Goal: Task Accomplishment & Management: Manage account settings

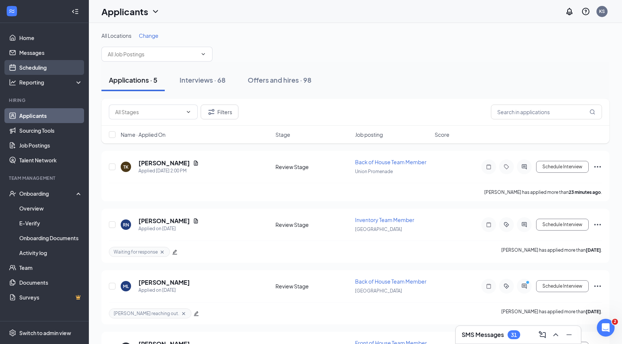
click at [33, 70] on link "Scheduling" at bounding box center [50, 67] width 63 height 15
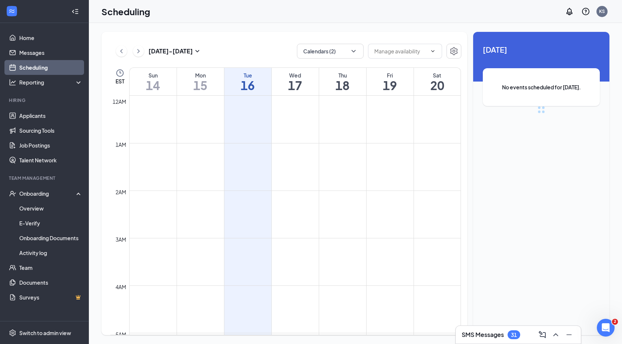
scroll to position [364, 0]
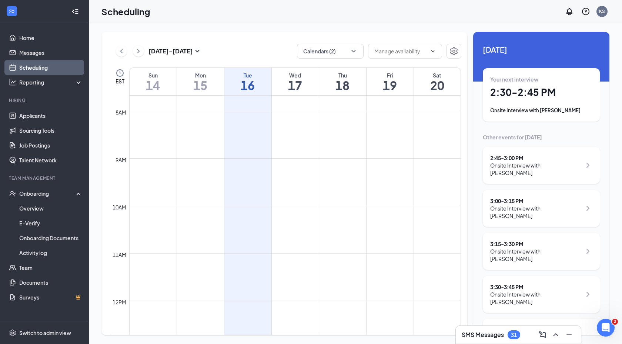
click at [523, 110] on div "Onsite Interview with Christopher Osborne" at bounding box center [541, 110] width 102 height 7
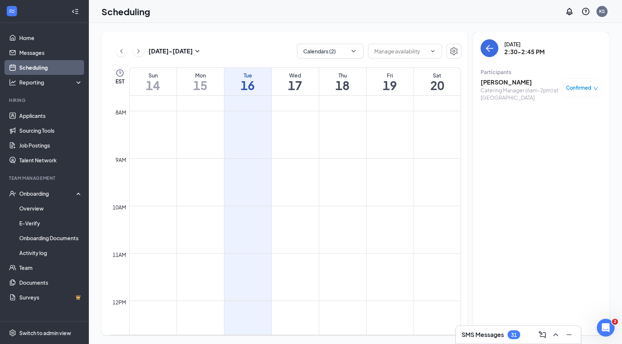
click at [501, 81] on h3 "[PERSON_NAME]" at bounding box center [520, 82] width 78 height 8
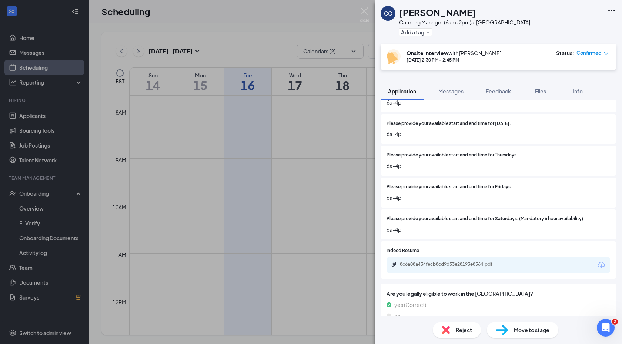
scroll to position [603, 0]
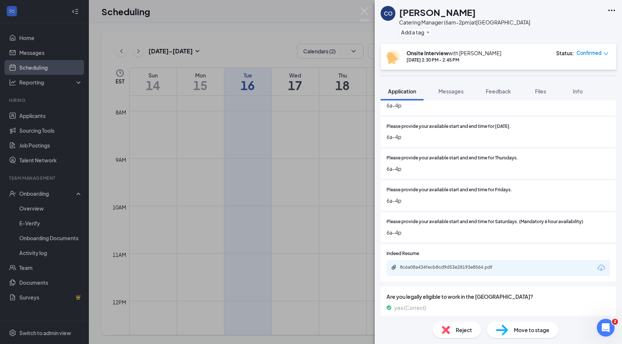
click at [419, 264] on div "8c6a08a434fecb8cd9d53e28193e8564.pdf" at bounding box center [452, 267] width 104 height 6
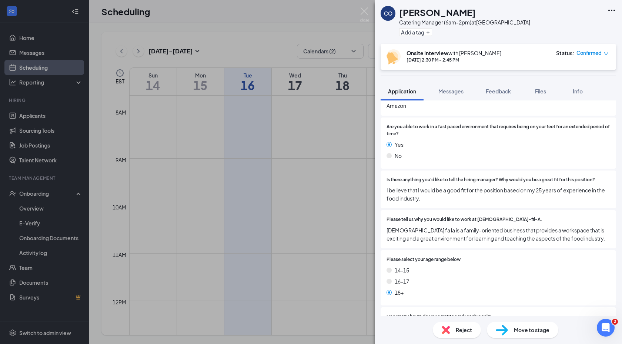
scroll to position [291, 0]
click at [363, 11] on img at bounding box center [364, 14] width 9 height 14
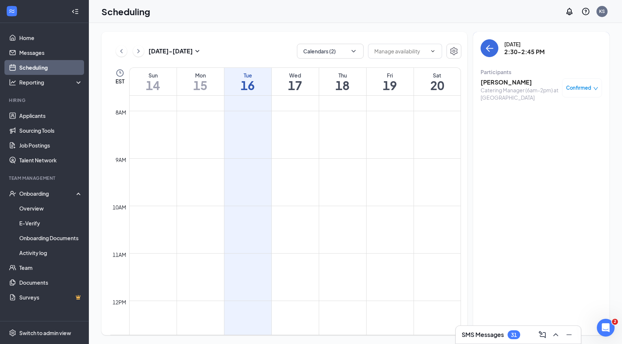
click at [526, 86] on div "Catering Manager (6am-2pm) at Mall Road" at bounding box center [520, 93] width 78 height 15
click at [511, 81] on h3 "[PERSON_NAME]" at bounding box center [520, 82] width 78 height 8
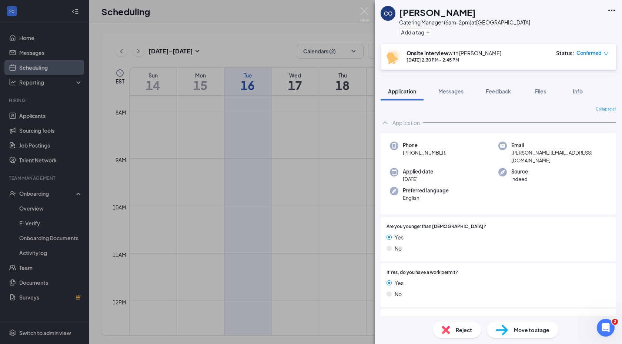
click at [611, 11] on icon "Ellipses" at bounding box center [611, 10] width 9 height 9
click at [613, 8] on icon "Ellipses" at bounding box center [611, 10] width 9 height 9
click at [586, 24] on link "View full application" at bounding box center [572, 27] width 80 height 7
click at [367, 11] on img at bounding box center [364, 14] width 9 height 14
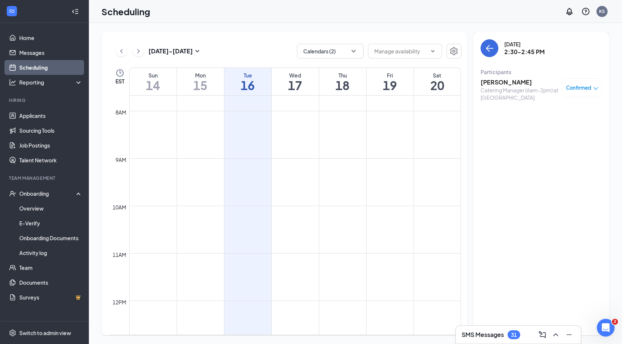
click at [365, 12] on div "Scheduling KS" at bounding box center [355, 11] width 533 height 23
click at [492, 45] on icon "ArrowLeft" at bounding box center [489, 48] width 9 height 9
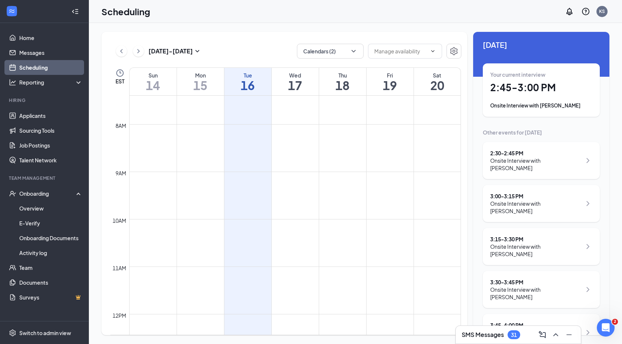
scroll to position [3, 0]
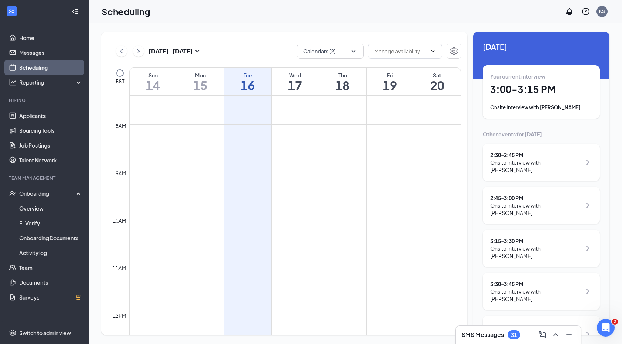
click at [571, 106] on div "Onsite Interview with Eleanor Watson" at bounding box center [541, 107] width 102 height 7
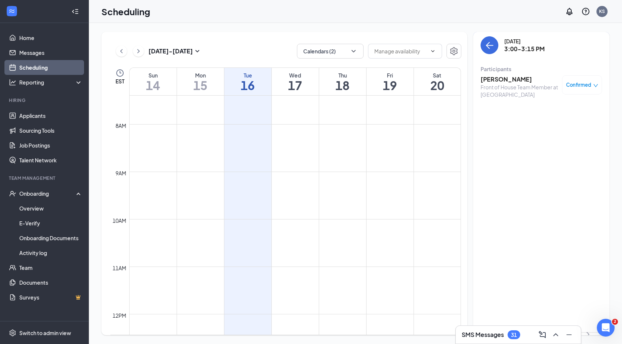
click at [509, 86] on div "Front of House Team Member at Mall Road" at bounding box center [520, 90] width 78 height 15
click at [505, 79] on h3 "Eleanor Watson" at bounding box center [520, 79] width 78 height 8
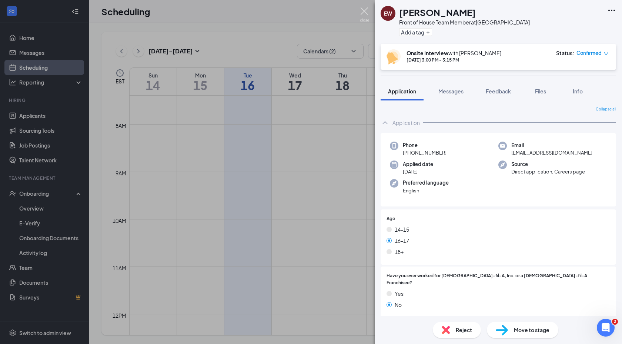
click at [364, 10] on img at bounding box center [364, 14] width 9 height 14
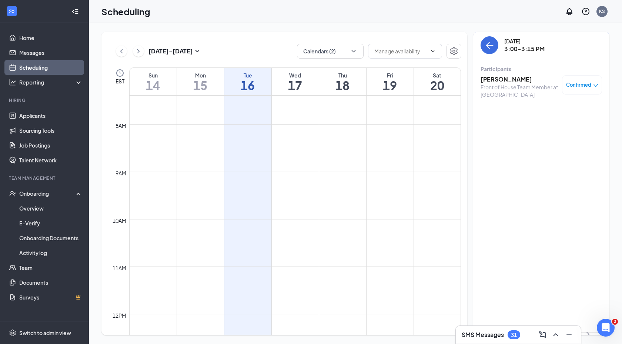
click at [143, 51] on button at bounding box center [138, 51] width 11 height 11
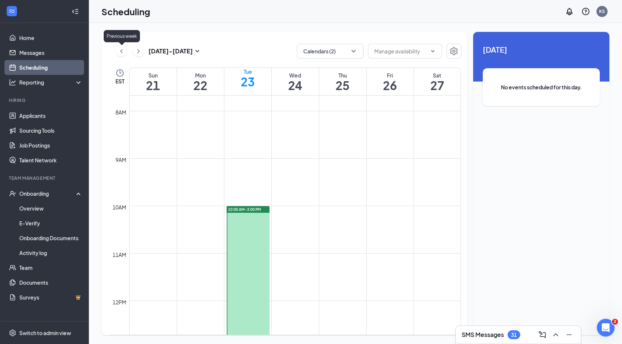
click at [121, 53] on icon "ChevronLeft" at bounding box center [121, 51] width 7 height 9
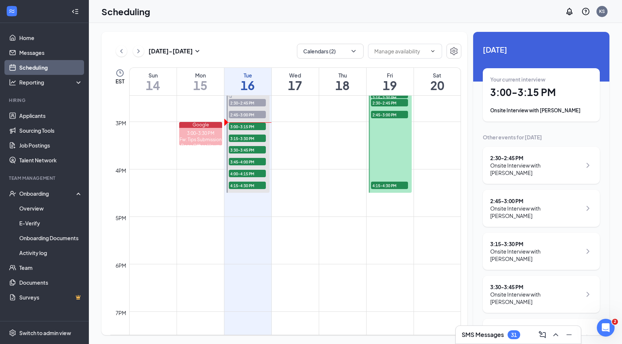
scroll to position [669, 0]
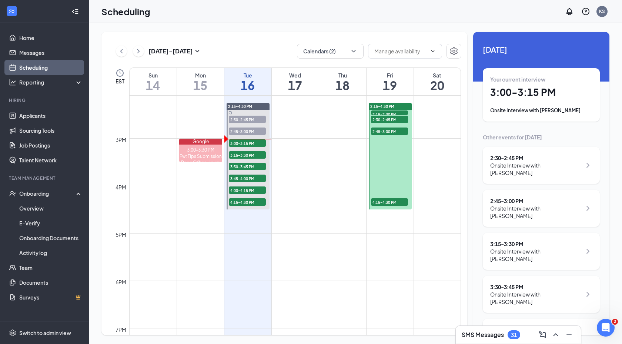
click at [391, 149] on div at bounding box center [390, 156] width 43 height 106
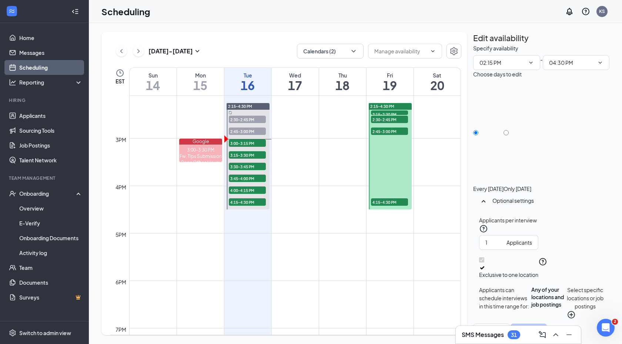
click at [395, 114] on span "2:15-2:30 PM" at bounding box center [389, 113] width 37 height 7
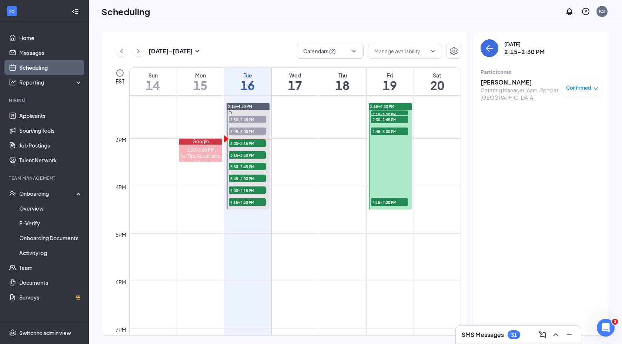
click at [386, 140] on div at bounding box center [390, 156] width 43 height 106
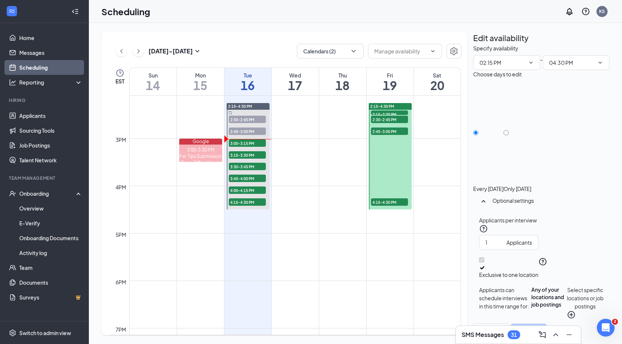
type input "02:15 PM"
type input "04:30 PM"
click at [481, 45] on icon "TrashOutline" at bounding box center [477, 48] width 7 height 7
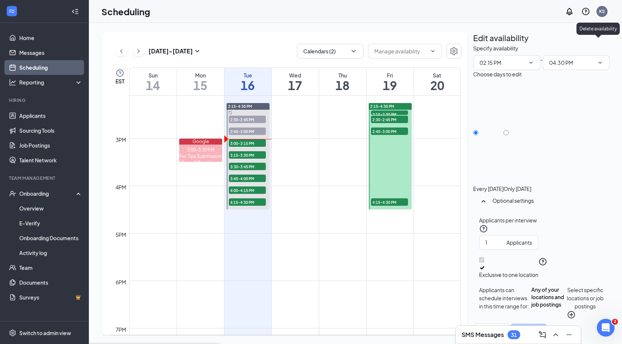
radio input "true"
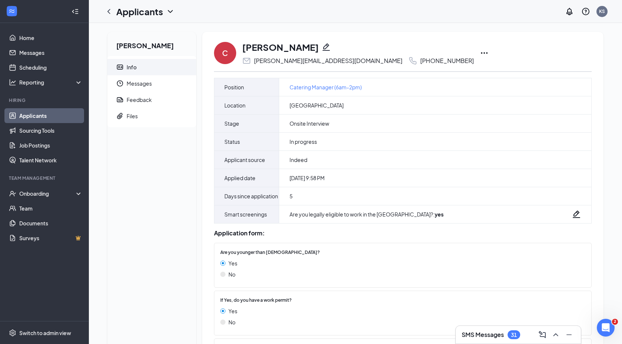
click at [480, 52] on icon "Ellipses" at bounding box center [484, 53] width 9 height 9
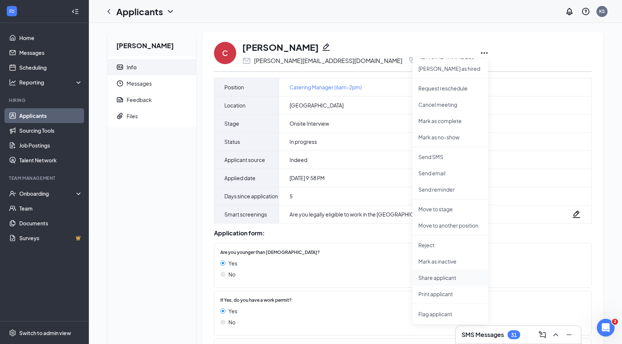
click at [435, 282] on li "Share applicant" at bounding box center [451, 277] width 76 height 16
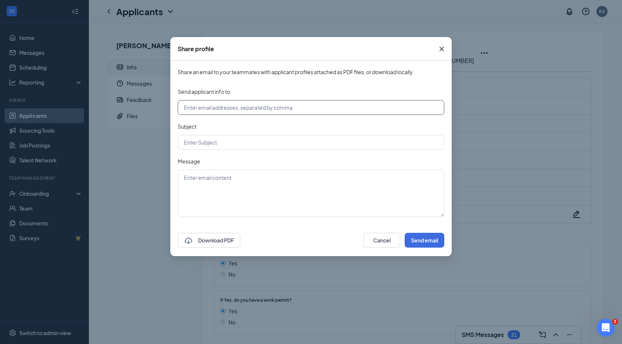
click at [249, 108] on input "text" at bounding box center [311, 107] width 267 height 15
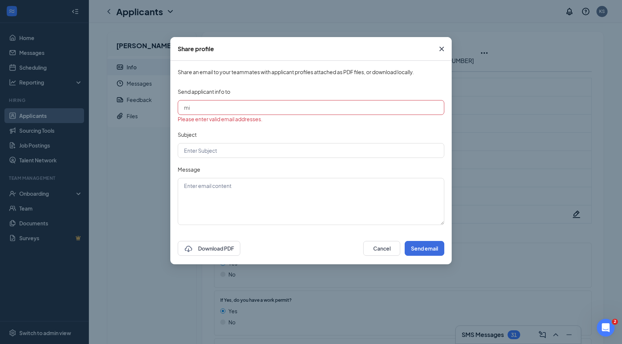
type input "m"
paste input "[EMAIL_ADDRESS][DOMAIN_NAME]"
click at [368, 111] on input "[PERSON_NAME][EMAIL_ADDRESS][PERSON_NAME][DOMAIN_NAME], [EMAIL_ADDRESS][DOMAIN_…" at bounding box center [311, 107] width 267 height 15
click at [264, 145] on input "text" at bounding box center [311, 150] width 267 height 15
click at [268, 108] on input "[PERSON_NAME][EMAIL_ADDRESS][PERSON_NAME][DOMAIN_NAME], [EMAIL_ADDRESS][DOMAIN_…" at bounding box center [311, 107] width 267 height 15
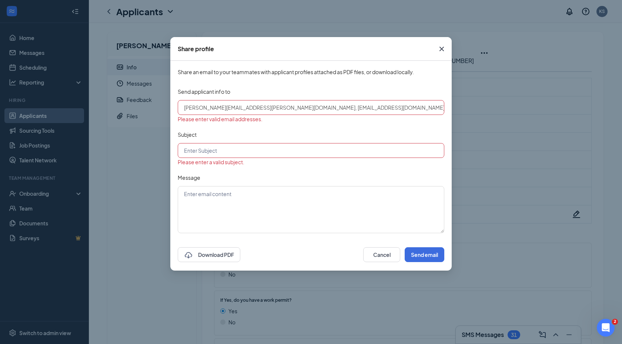
click at [282, 154] on input "text" at bounding box center [311, 150] width 267 height 15
drag, startPoint x: 267, startPoint y: 110, endPoint x: 381, endPoint y: 110, distance: 113.7
click at [381, 110] on input "[PERSON_NAME][EMAIL_ADDRESS][PERSON_NAME][DOMAIN_NAME], [EMAIL_ADDRESS][DOMAIN_…" at bounding box center [311, 107] width 267 height 15
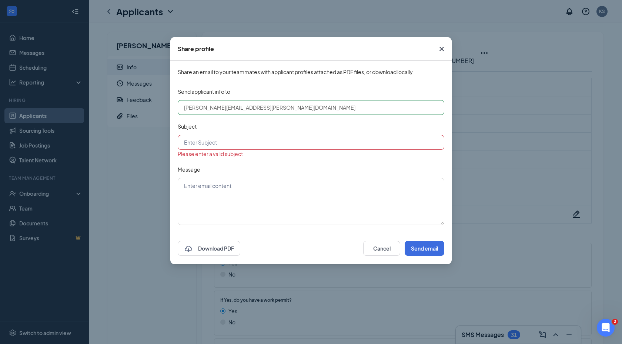
type input "[PERSON_NAME][EMAIL_ADDRESS][PERSON_NAME][DOMAIN_NAME]"
click at [310, 140] on input "text" at bounding box center [311, 142] width 267 height 15
type input "Catering Manager 2nd Interview"
click at [293, 200] on textarea at bounding box center [311, 201] width 267 height 47
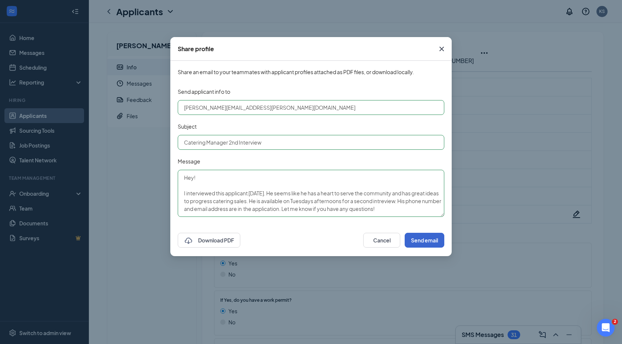
type textarea "Hey! I interviewed this applicant [DATE]. He seems like he has a heart to serve…"
click at [431, 239] on button "Send email" at bounding box center [425, 240] width 40 height 15
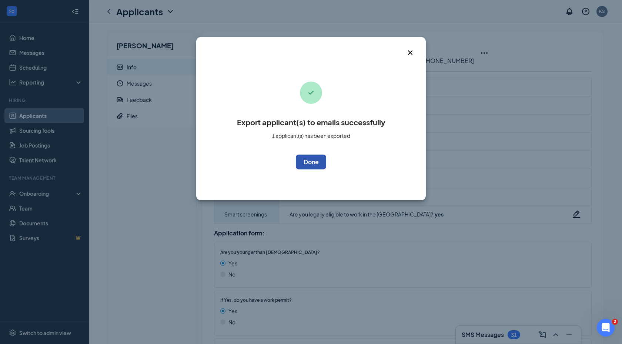
click at [305, 167] on button "OK" at bounding box center [311, 161] width 30 height 15
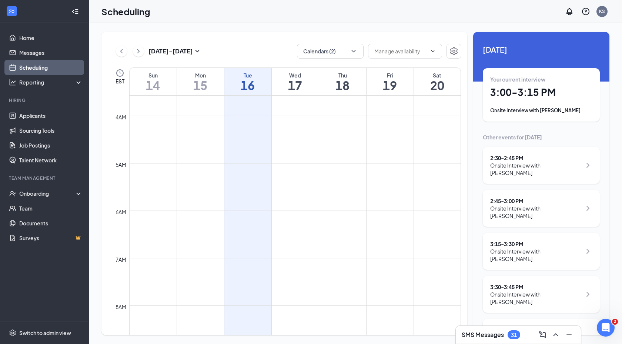
scroll to position [165, 0]
click at [566, 240] on div "3:15 - 3:30 PM" at bounding box center [535, 243] width 91 height 7
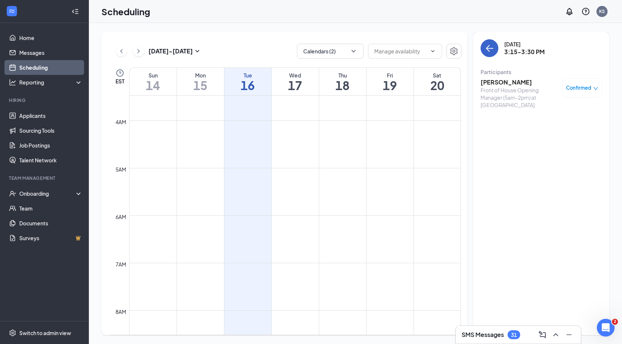
click at [485, 47] on icon "ArrowLeft" at bounding box center [489, 48] width 9 height 9
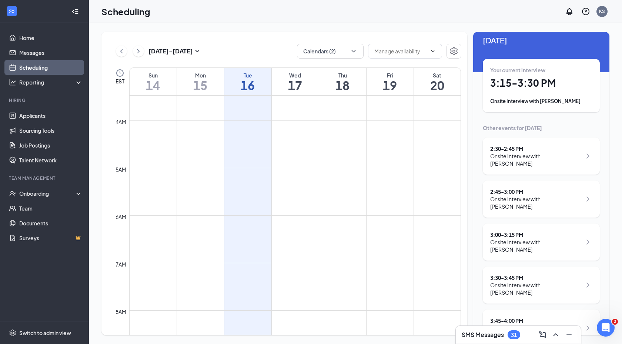
scroll to position [16, 0]
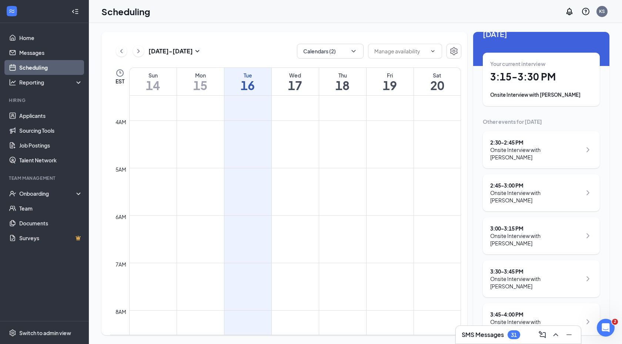
click at [576, 267] on div "3:30 - 3:45 PM Onsite Interview with Jordan Hall" at bounding box center [541, 278] width 102 height 22
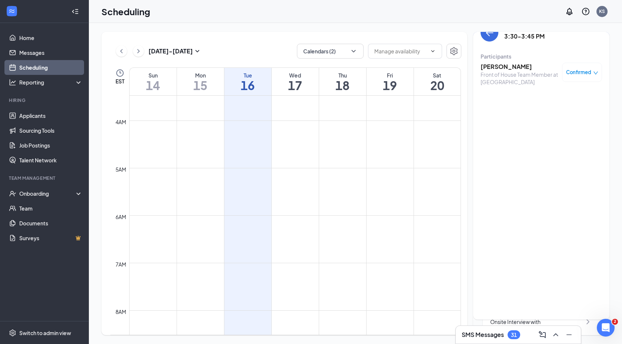
click at [489, 70] on h3 "Jordan Hall" at bounding box center [520, 67] width 78 height 8
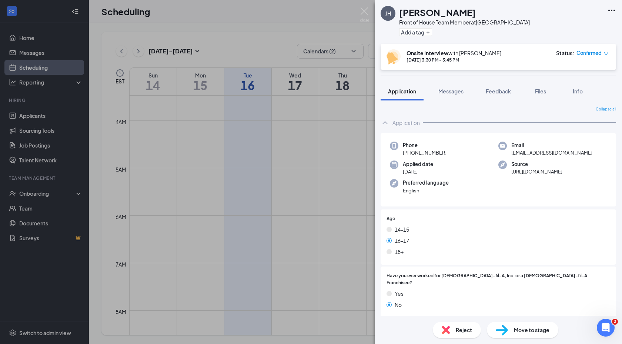
click at [204, 30] on div "JH Jordan Hall Front of House Team Member at Mall Road Add a tag Onsite Intervi…" at bounding box center [311, 172] width 622 height 344
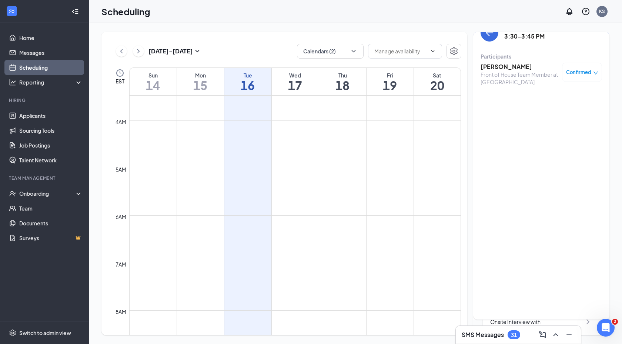
click at [366, 14] on div "Scheduling KS" at bounding box center [355, 11] width 533 height 23
click at [487, 35] on icon "ArrowLeft" at bounding box center [489, 32] width 9 height 9
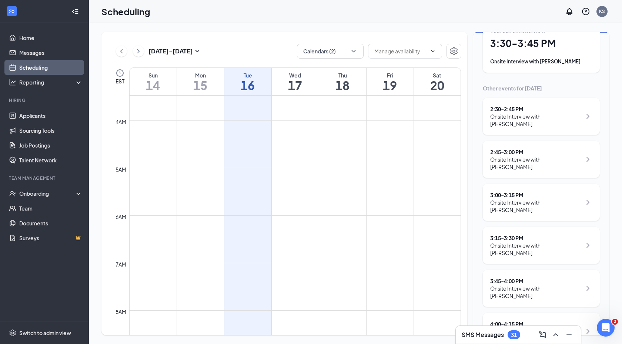
scroll to position [50, 0]
click at [519, 283] on div "Onsite Interview with Henry Redmond" at bounding box center [535, 290] width 91 height 15
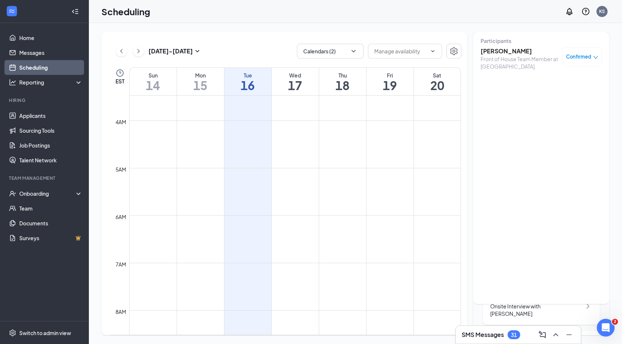
scroll to position [25, 0]
click at [499, 62] on div "Front of House Team Member at Mall Road" at bounding box center [520, 68] width 78 height 15
click at [496, 56] on h3 "Henry Redmond" at bounding box center [520, 57] width 78 height 8
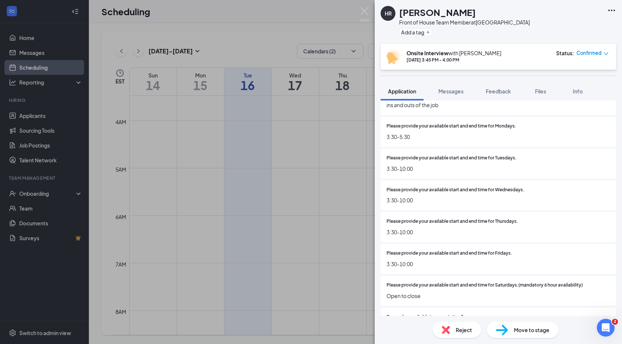
scroll to position [428, 0]
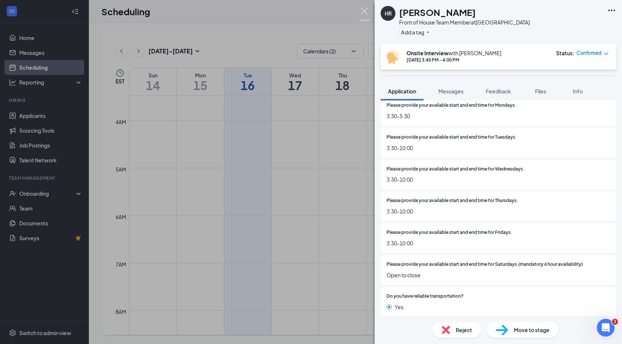
click at [364, 13] on img at bounding box center [364, 14] width 9 height 14
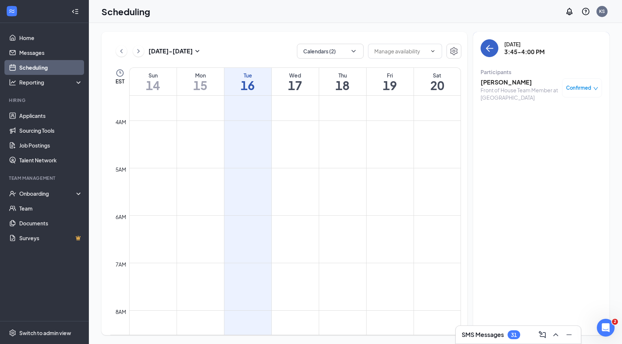
click at [494, 49] on button "back-button" at bounding box center [490, 48] width 18 height 18
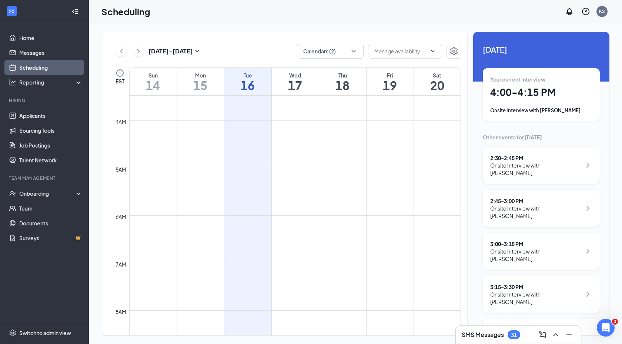
click at [527, 98] on h1 "4:00 - 4:15 PM" at bounding box center [541, 92] width 102 height 13
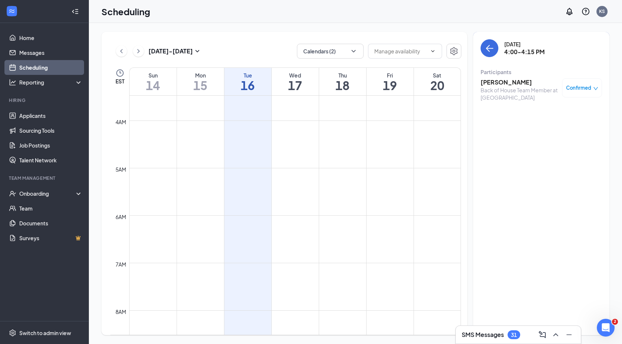
click at [502, 85] on h3 "Braydon Neal" at bounding box center [520, 82] width 78 height 8
